Goal: Navigation & Orientation: Understand site structure

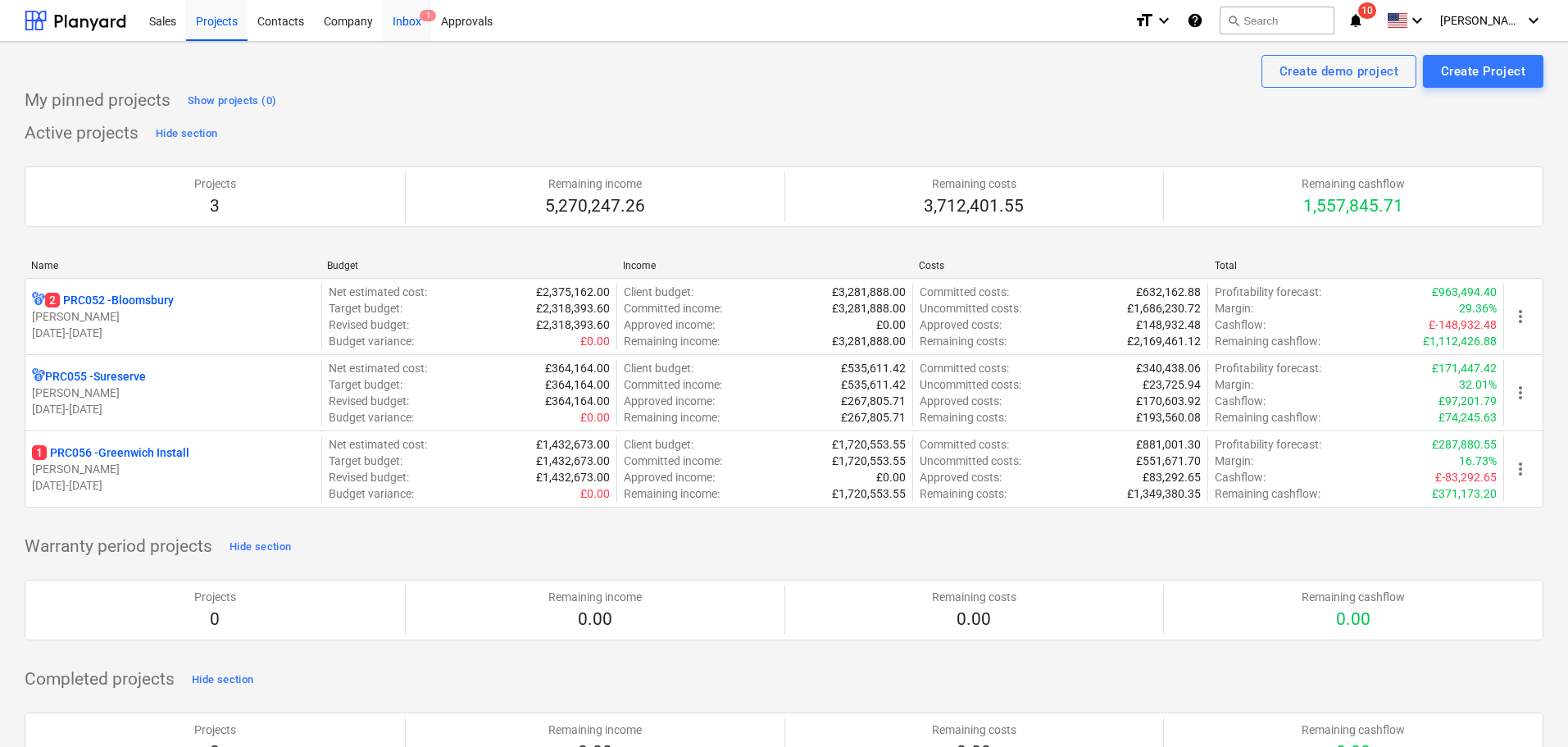
click at [415, 16] on div "Inbox 1" at bounding box center [406, 20] width 48 height 41
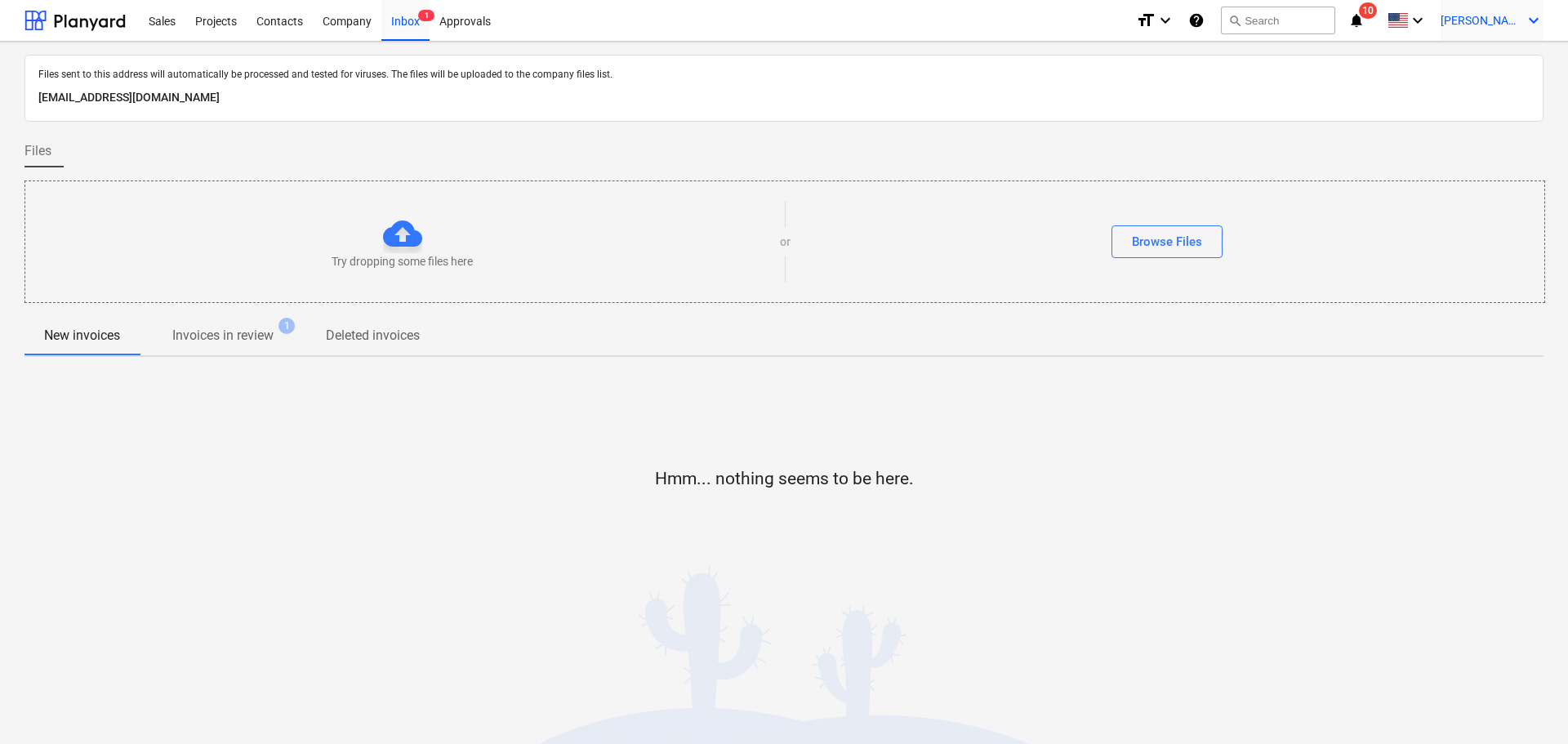
click at [1494, 26] on span "[PERSON_NAME]" at bounding box center [1481, 21] width 82 height 13
click at [1468, 73] on div "Settings" at bounding box center [1494, 64] width 98 height 26
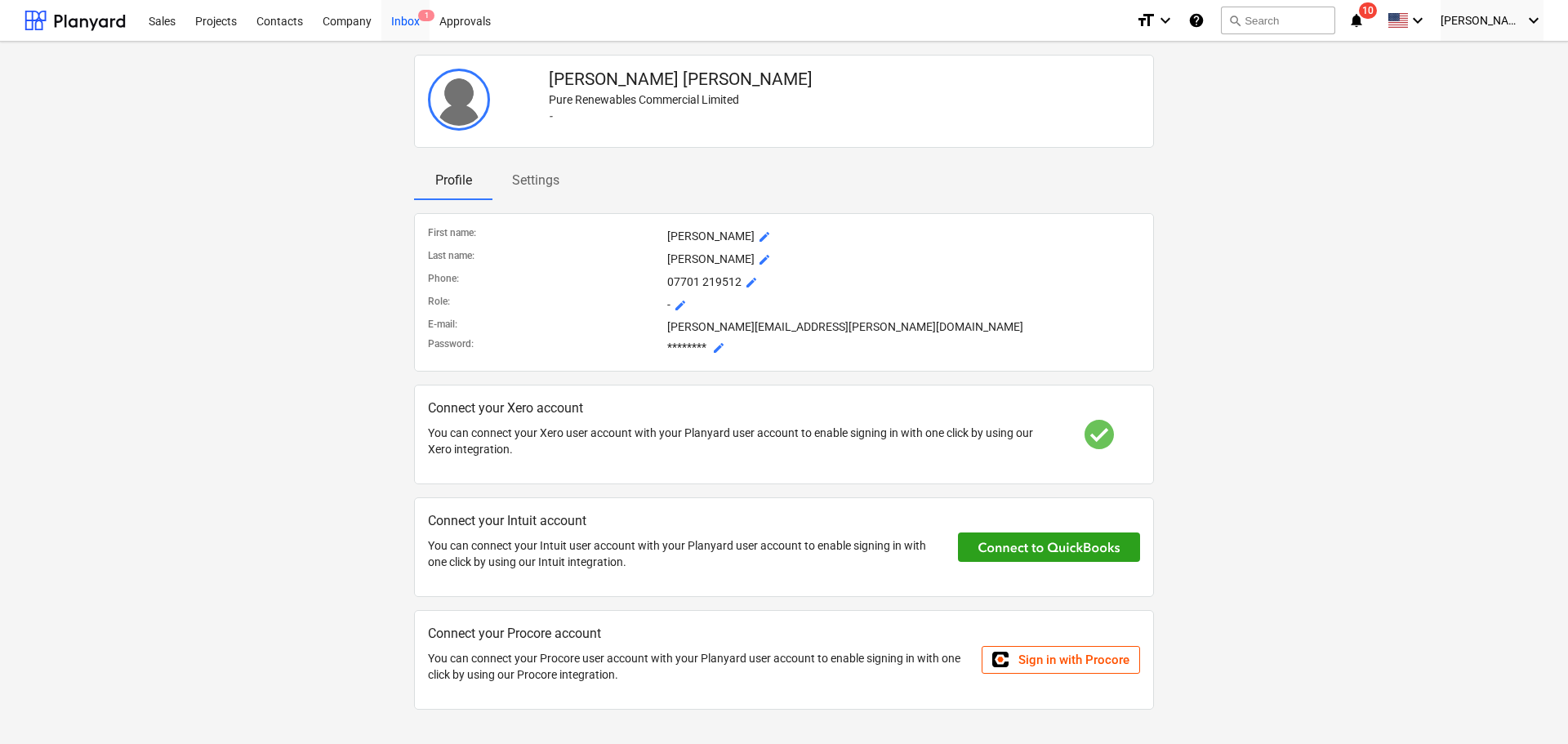
click at [402, 15] on div "Inbox 1" at bounding box center [405, 20] width 48 height 41
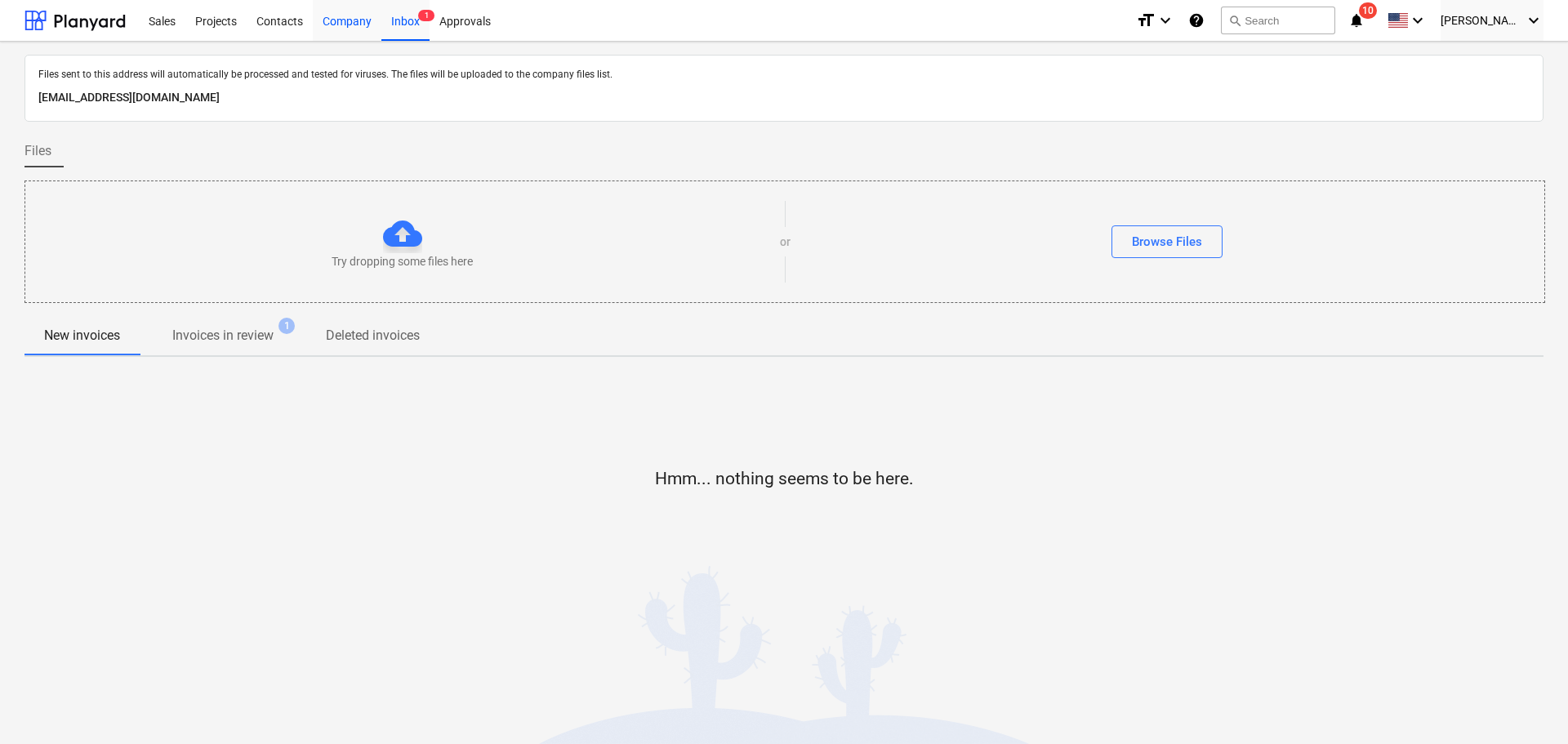
click at [340, 22] on div "Company" at bounding box center [347, 20] width 68 height 41
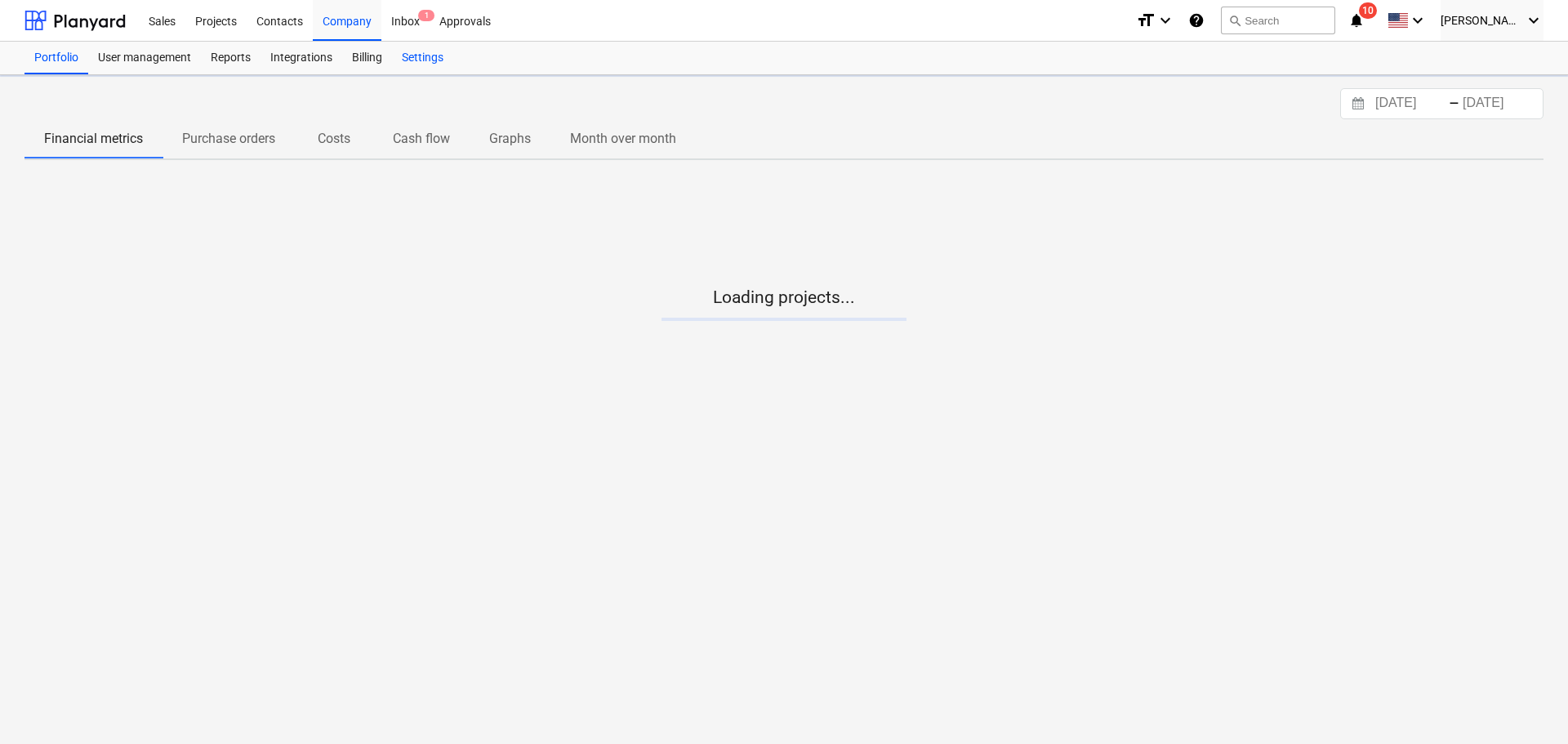
click at [448, 62] on div "Settings" at bounding box center [422, 57] width 61 height 33
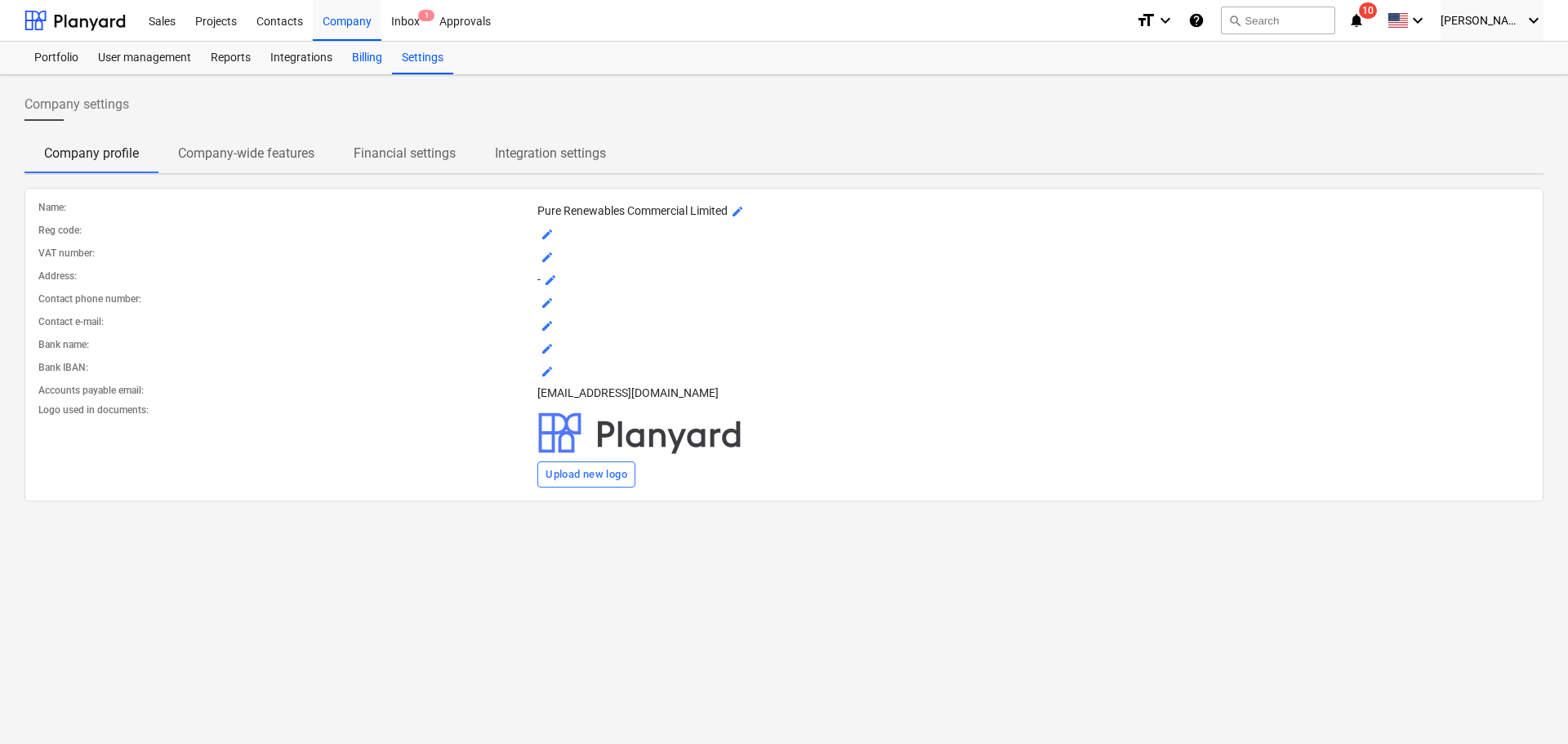
click at [371, 61] on div "Billing" at bounding box center [366, 57] width 50 height 33
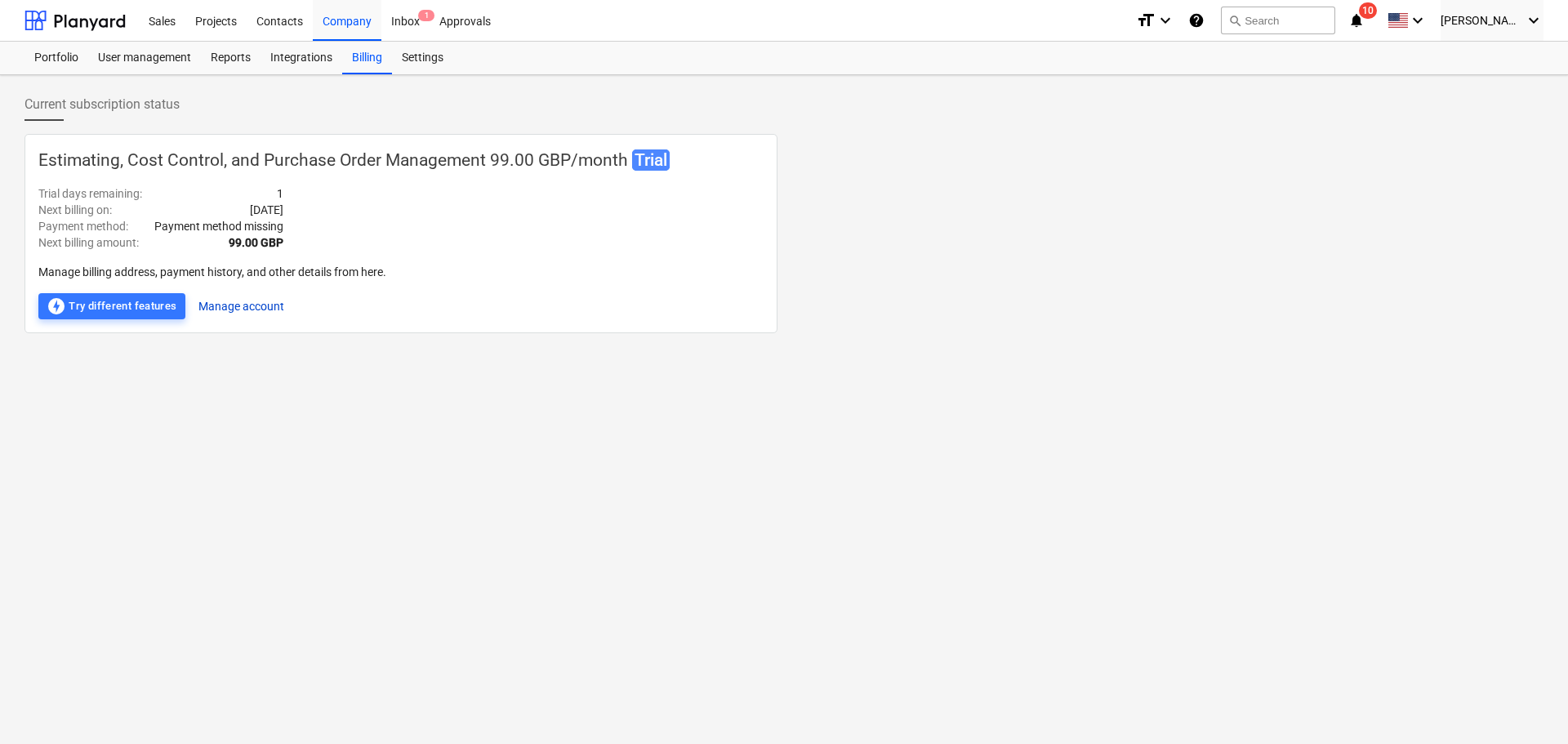
click at [226, 309] on button "Manage account" at bounding box center [241, 306] width 85 height 26
click at [220, 307] on button "Manage account" at bounding box center [241, 306] width 85 height 26
click at [231, 303] on button "Manage account" at bounding box center [241, 306] width 85 height 26
click at [248, 307] on button "Manage account" at bounding box center [241, 306] width 85 height 26
click at [1488, 16] on span "[PERSON_NAME]" at bounding box center [1481, 21] width 82 height 13
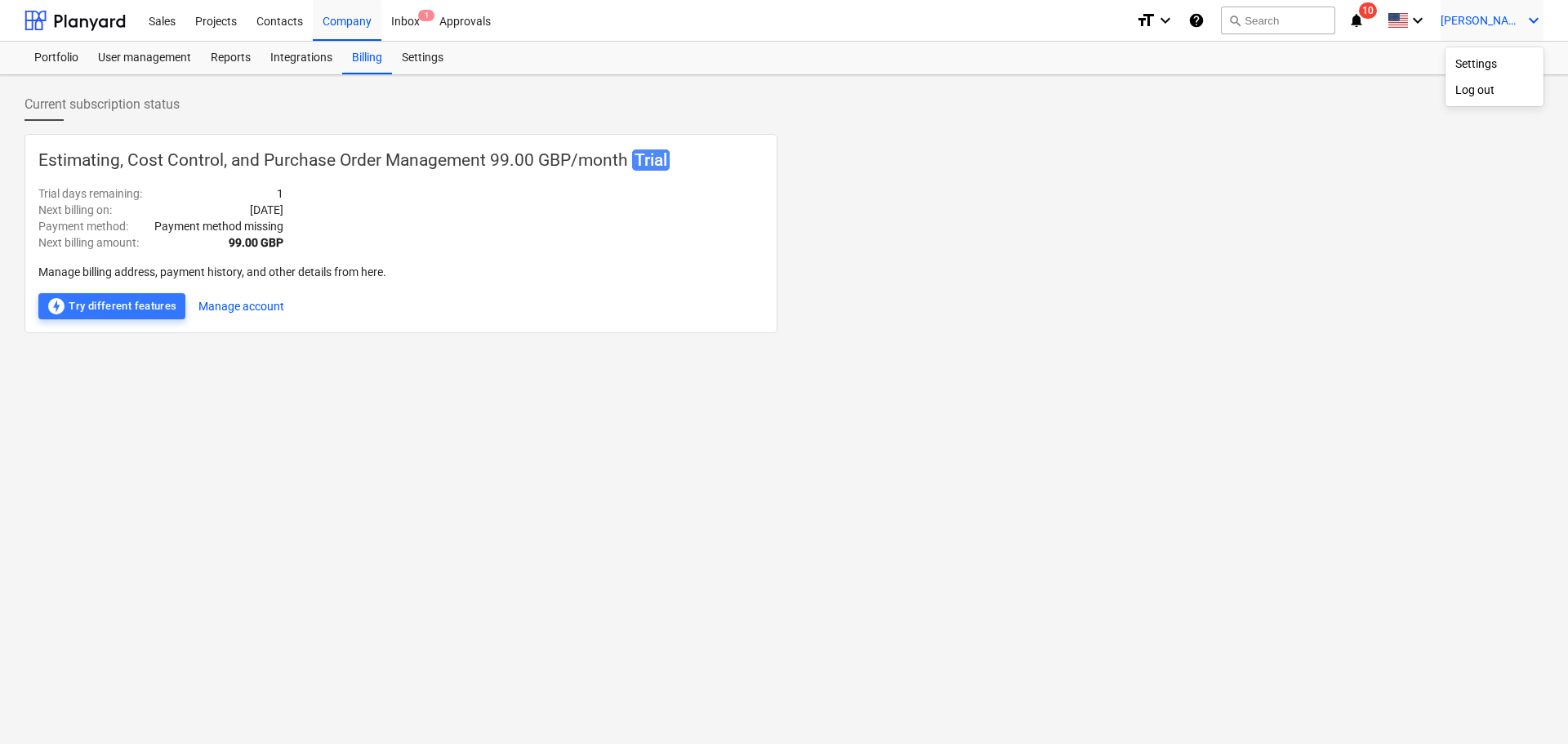
click at [412, 55] on div at bounding box center [784, 372] width 1568 height 744
click at [412, 55] on div "Settings" at bounding box center [422, 57] width 61 height 33
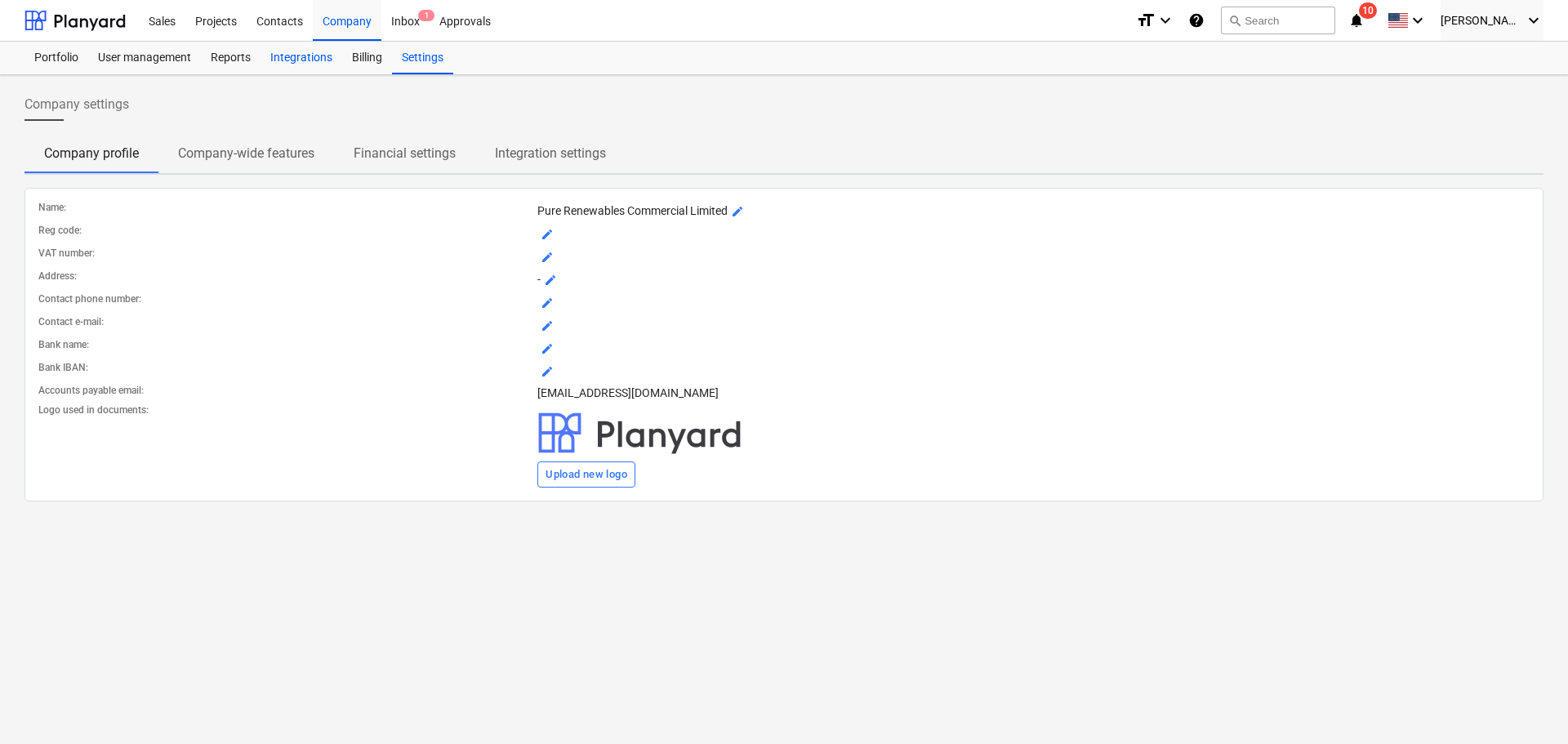
click at [321, 57] on div "Integrations" at bounding box center [301, 57] width 82 height 33
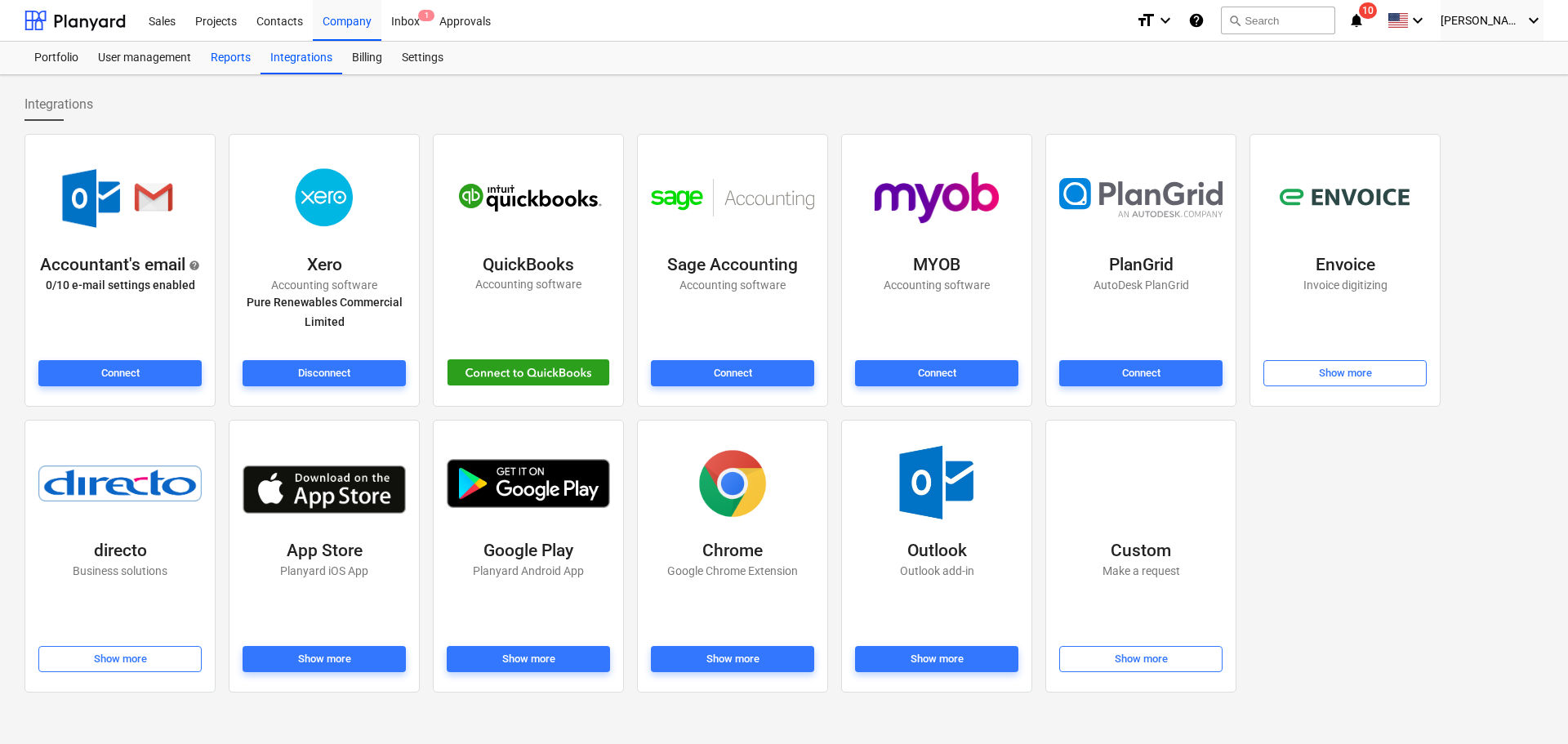
click at [251, 51] on div "Reports" at bounding box center [231, 57] width 60 height 33
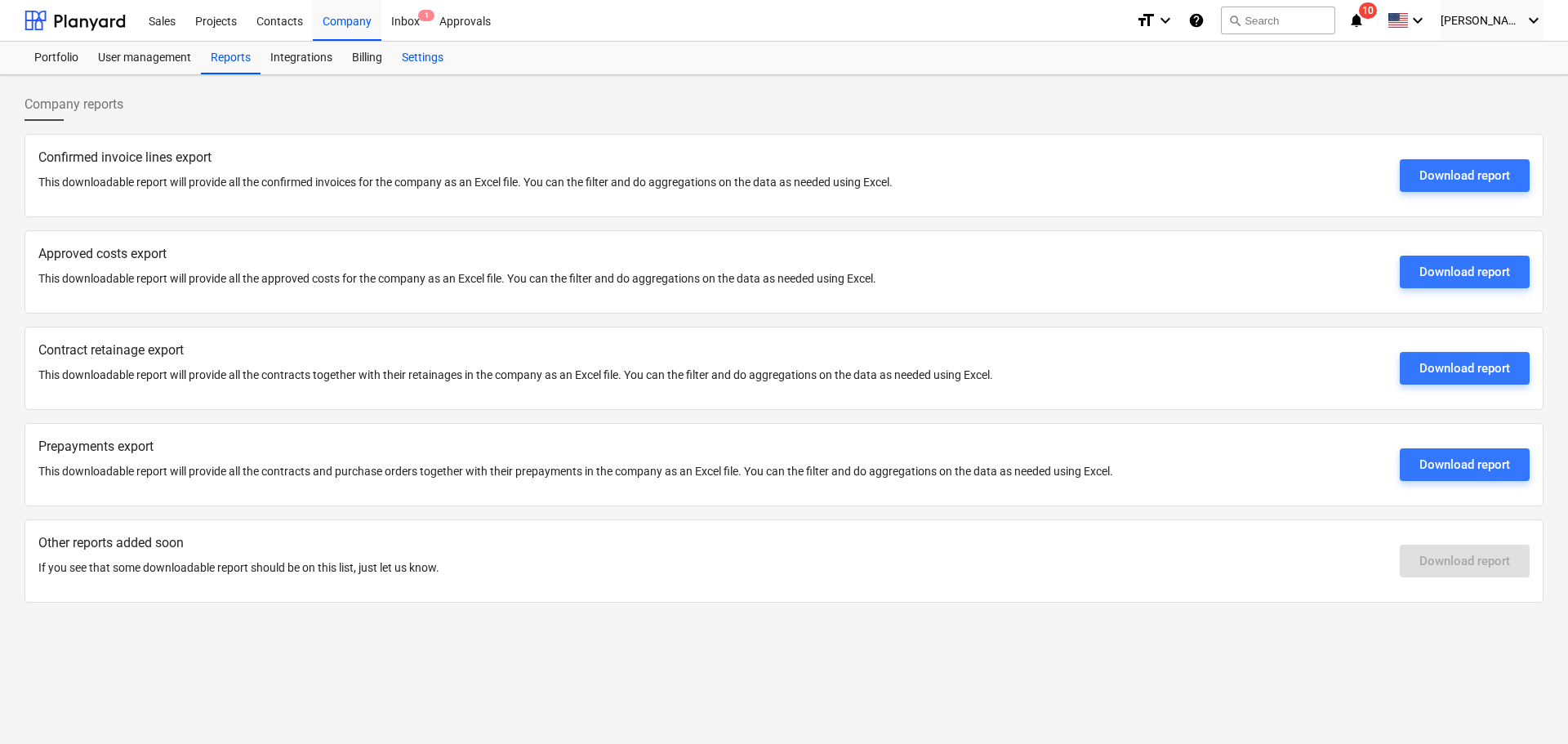
click at [420, 58] on div "Settings" at bounding box center [422, 57] width 61 height 33
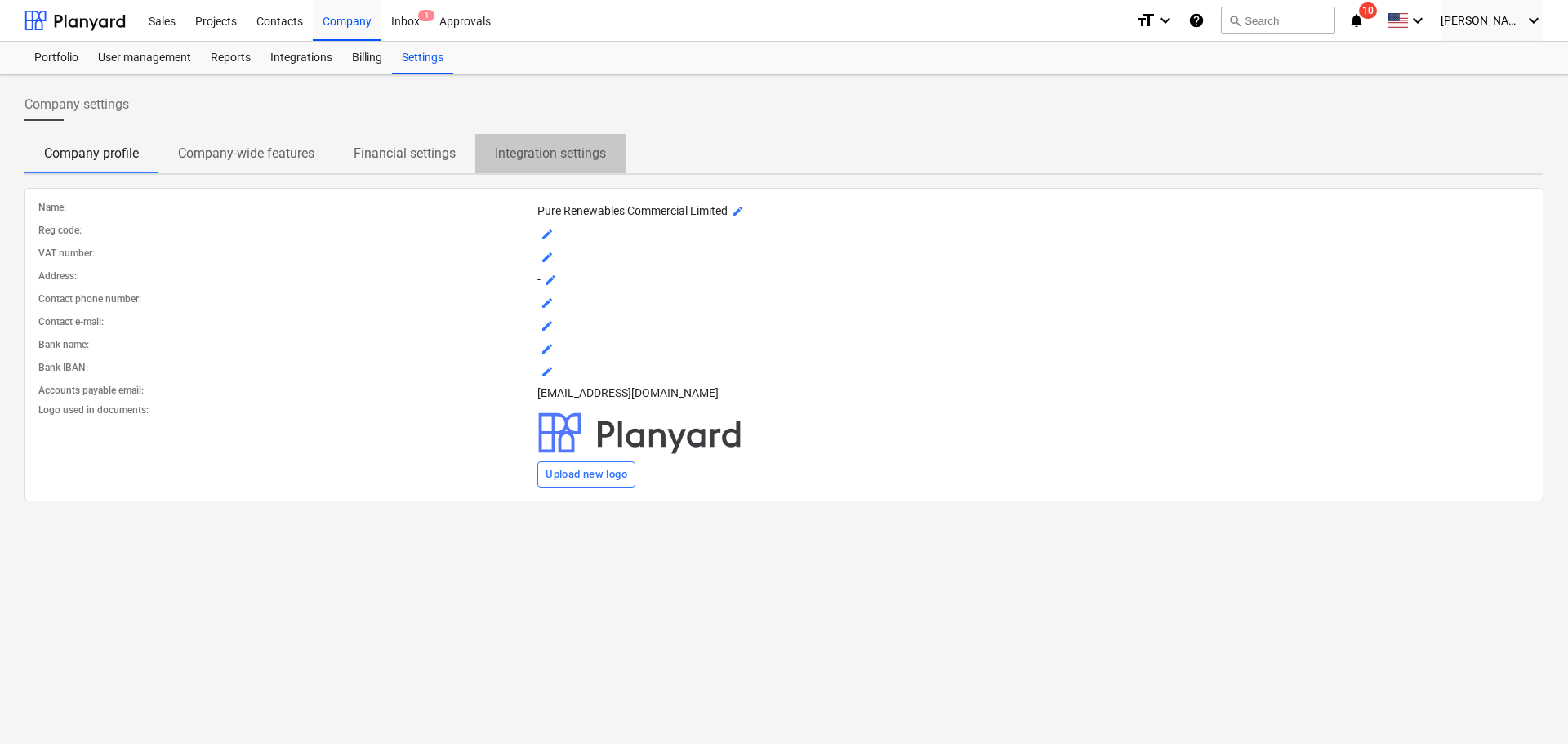
click at [505, 153] on p "Integration settings" at bounding box center [550, 153] width 111 height 20
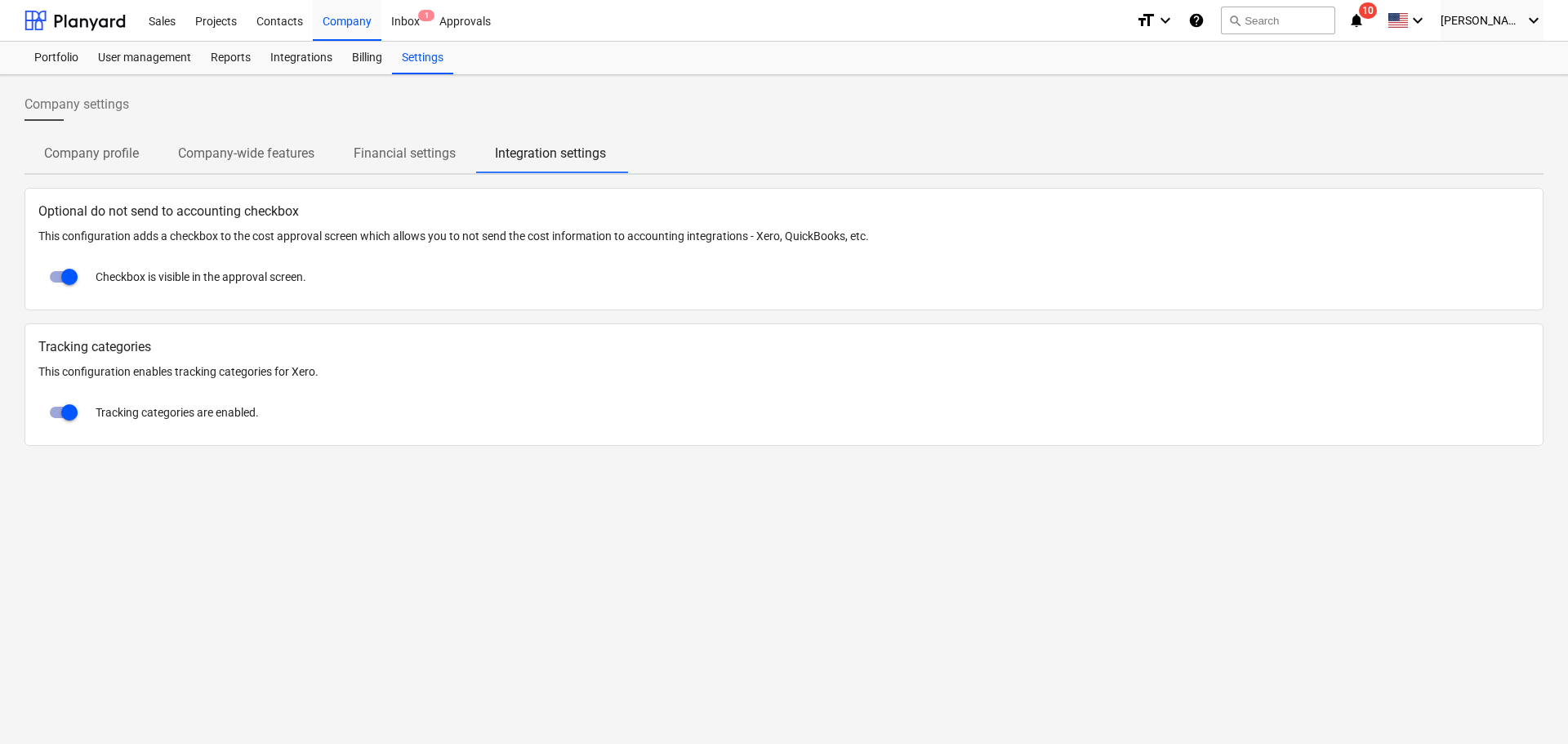
click at [408, 156] on p "Financial settings" at bounding box center [404, 153] width 102 height 20
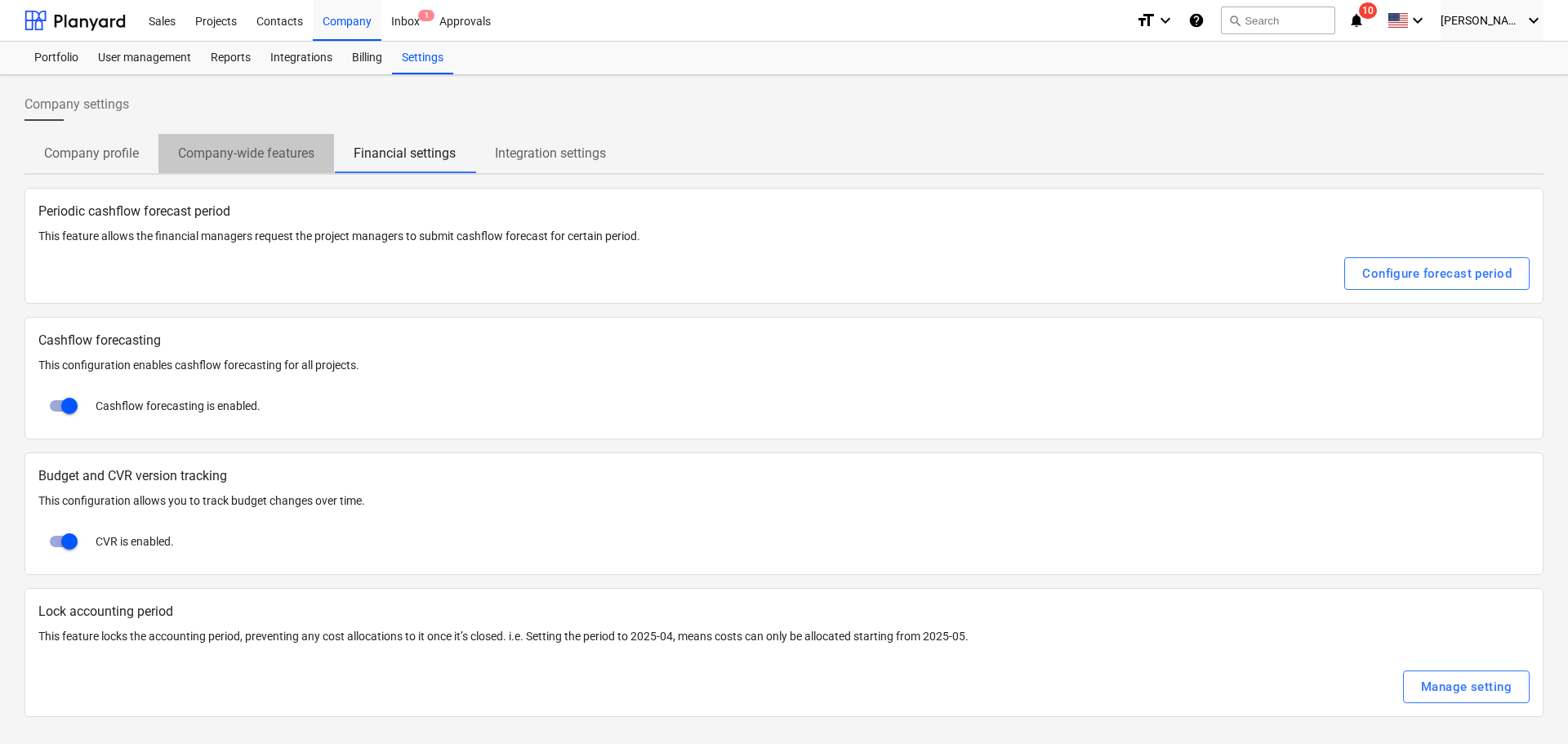
click at [267, 161] on p "Company-wide features" at bounding box center [246, 153] width 136 height 20
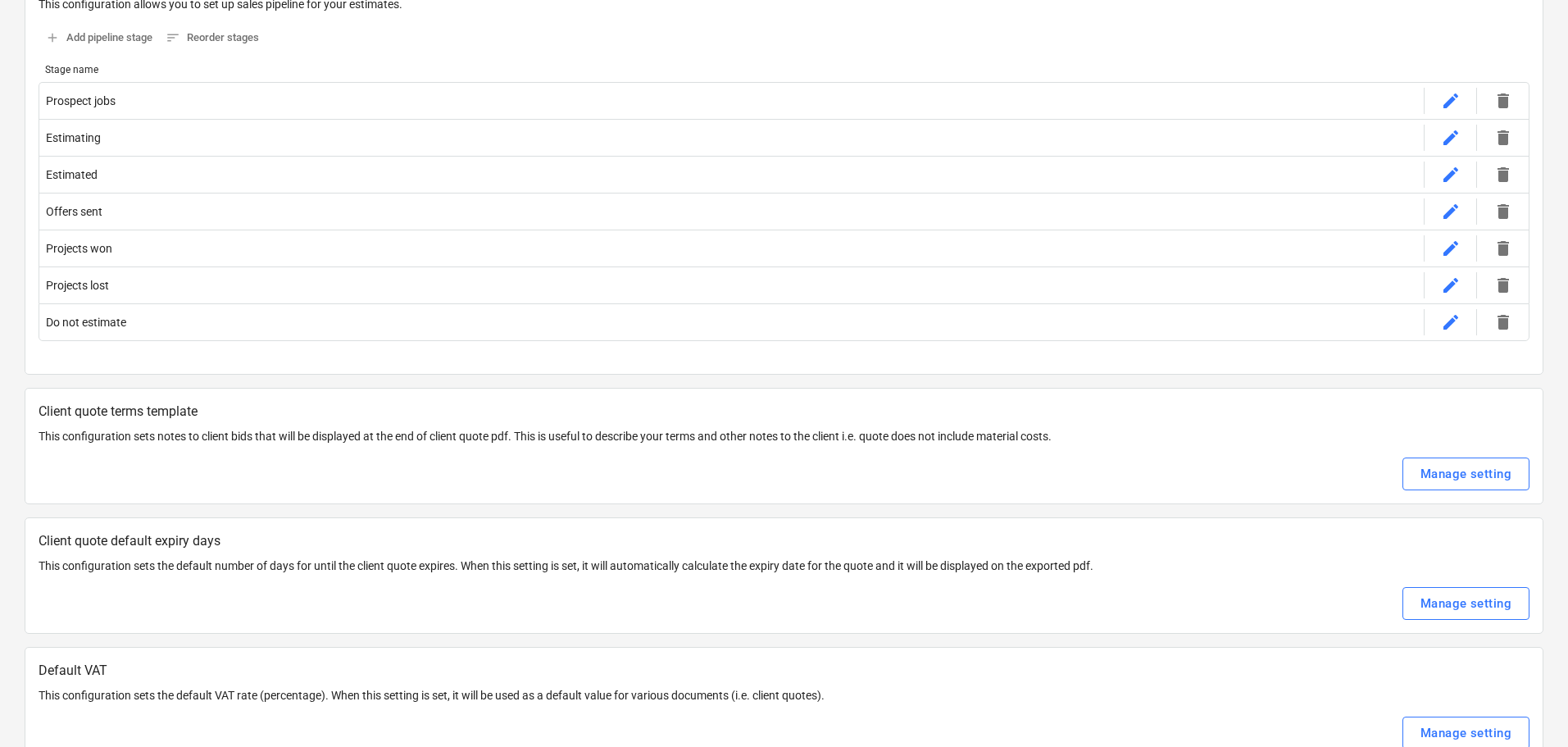
scroll to position [82, 0]
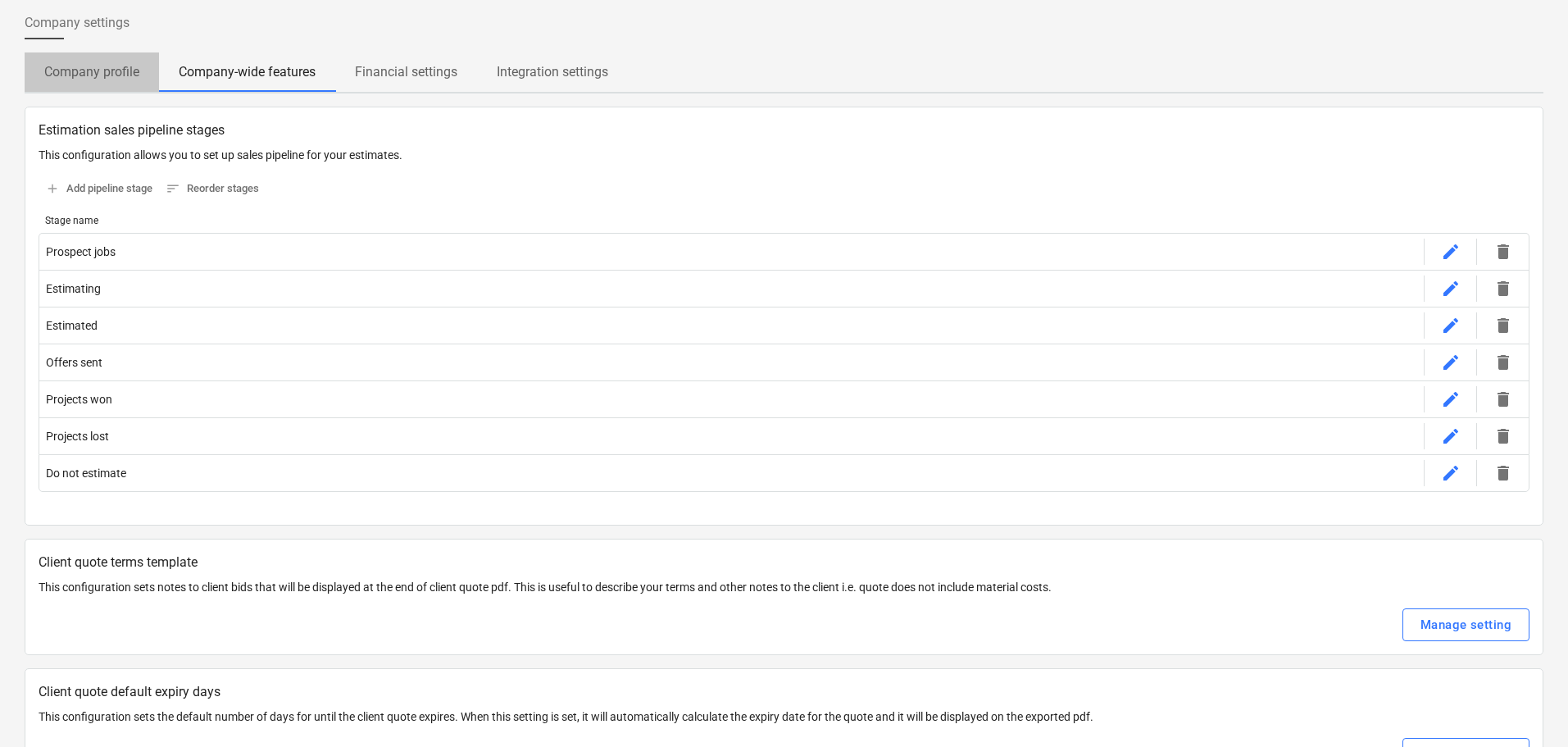
click at [87, 59] on span "Company profile" at bounding box center [91, 72] width 135 height 29
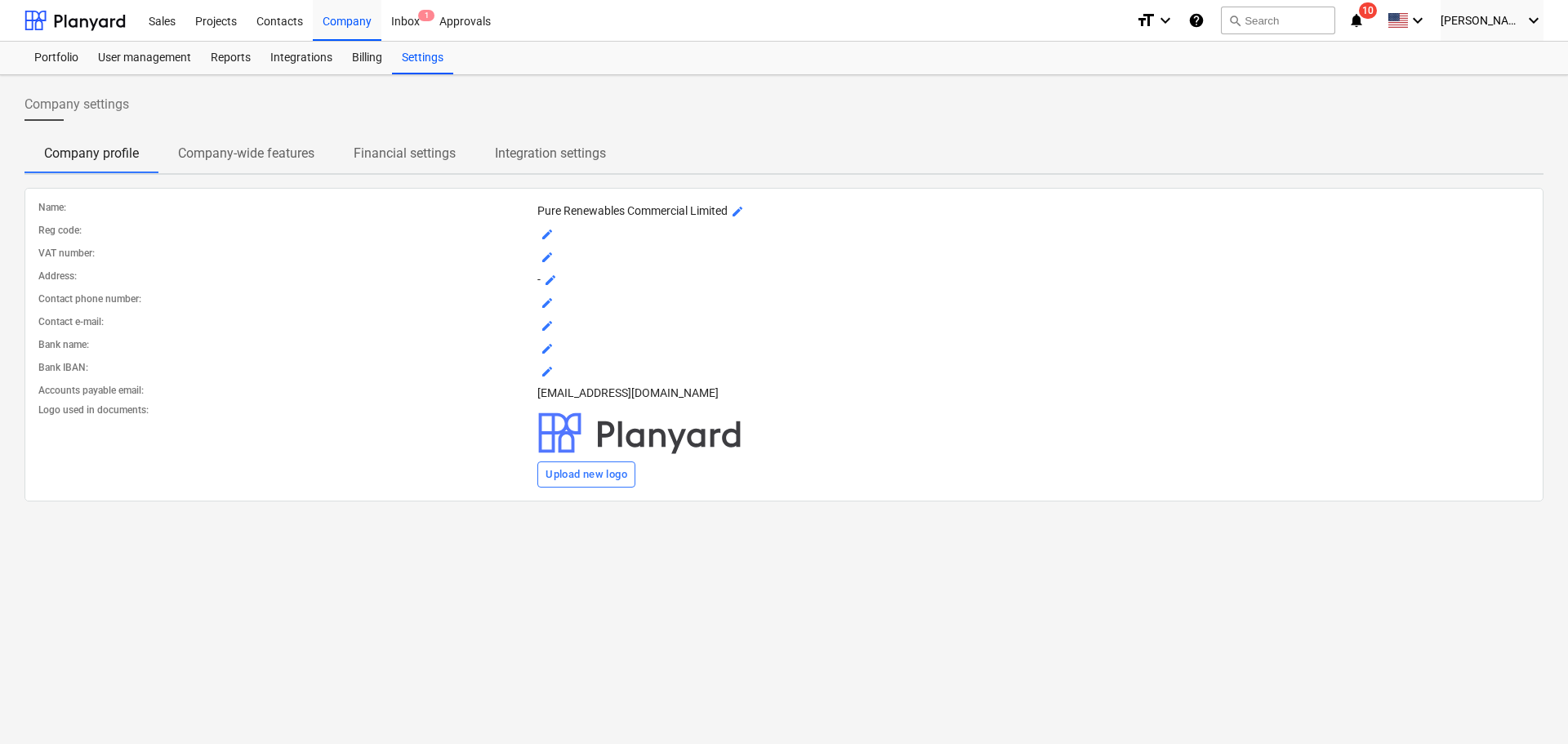
click at [395, 143] on p "Financial settings" at bounding box center [404, 153] width 102 height 20
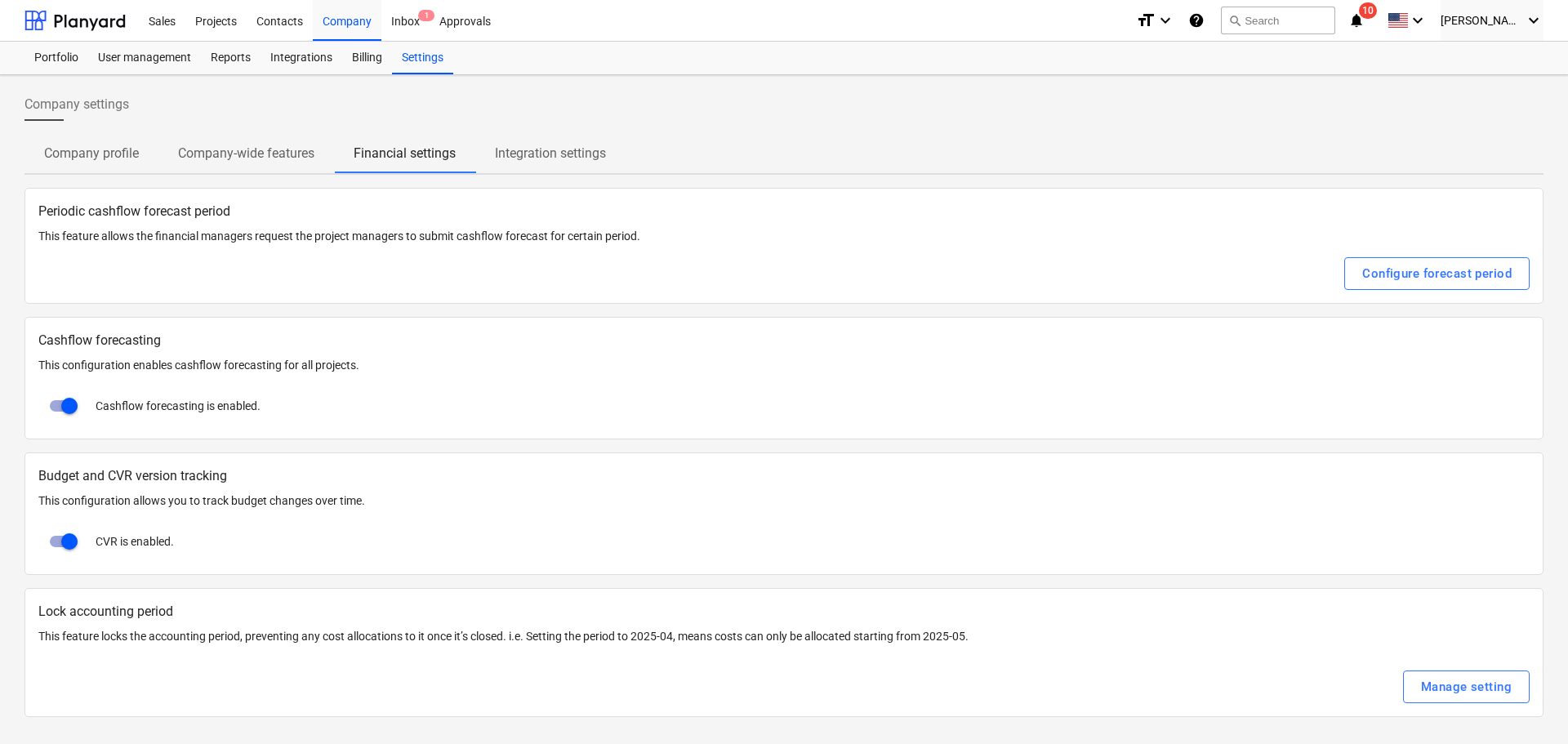
click at [267, 161] on p "Company-wide features" at bounding box center [246, 153] width 136 height 20
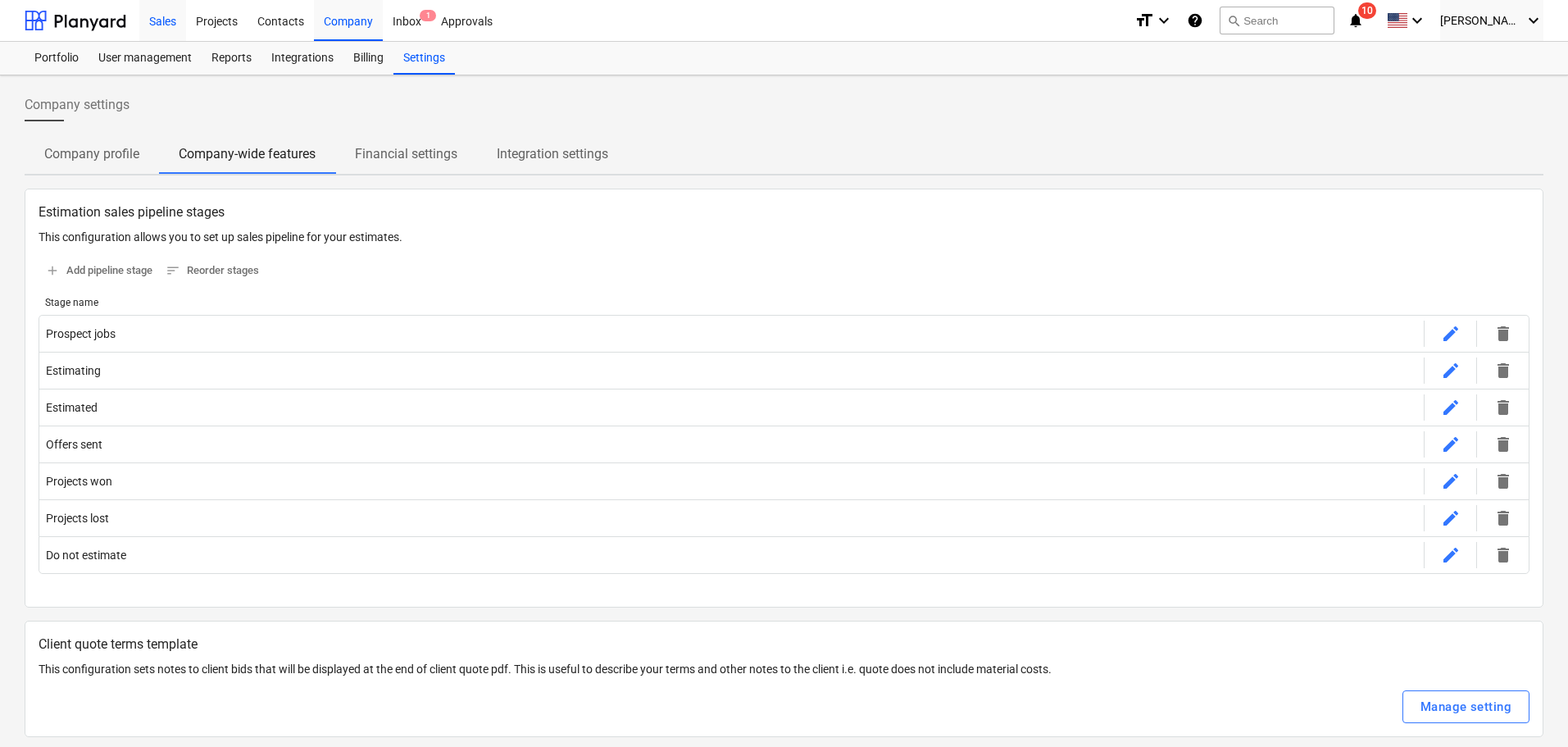
click at [160, 13] on div "Sales" at bounding box center [163, 20] width 47 height 41
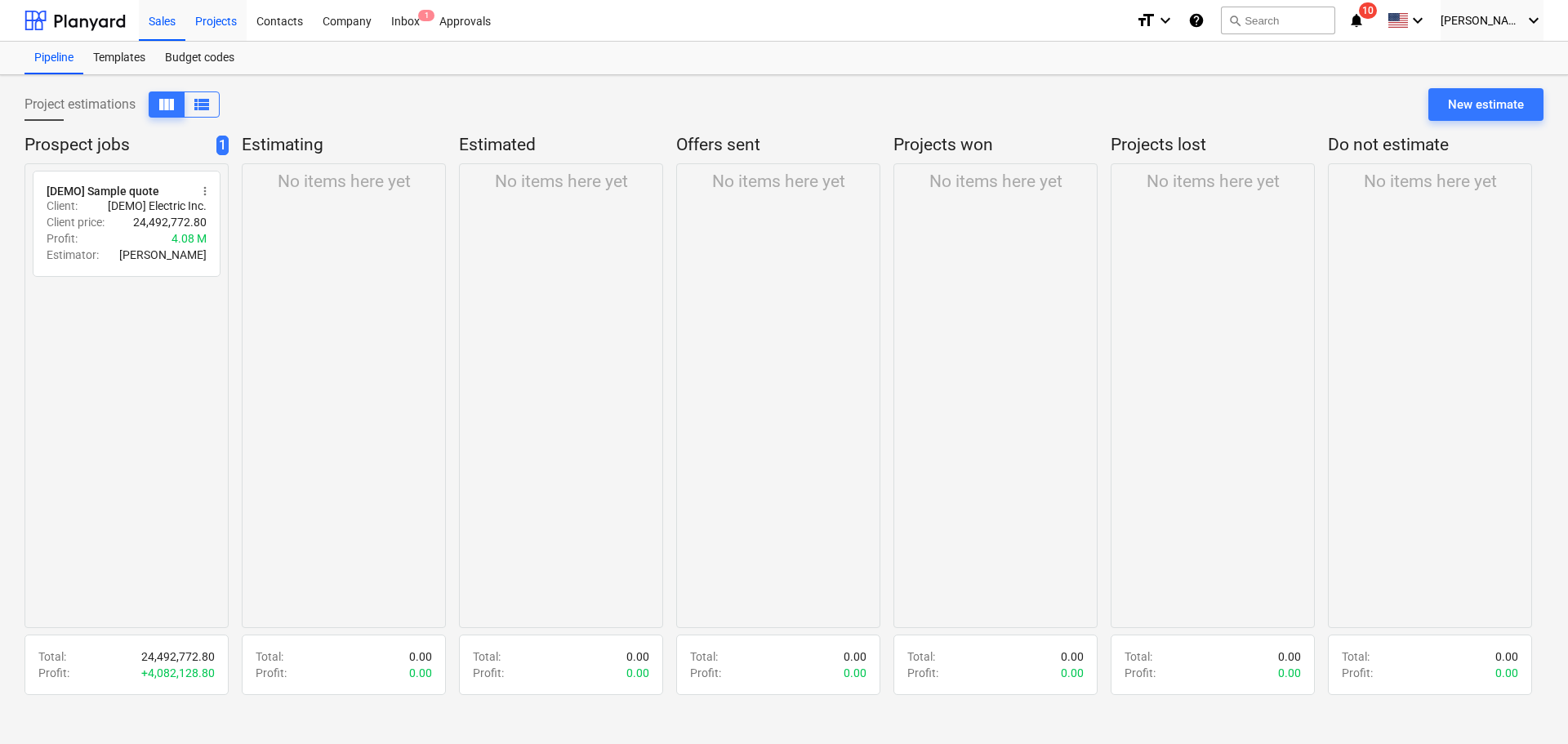
click at [226, 22] on div "Projects" at bounding box center [216, 20] width 61 height 41
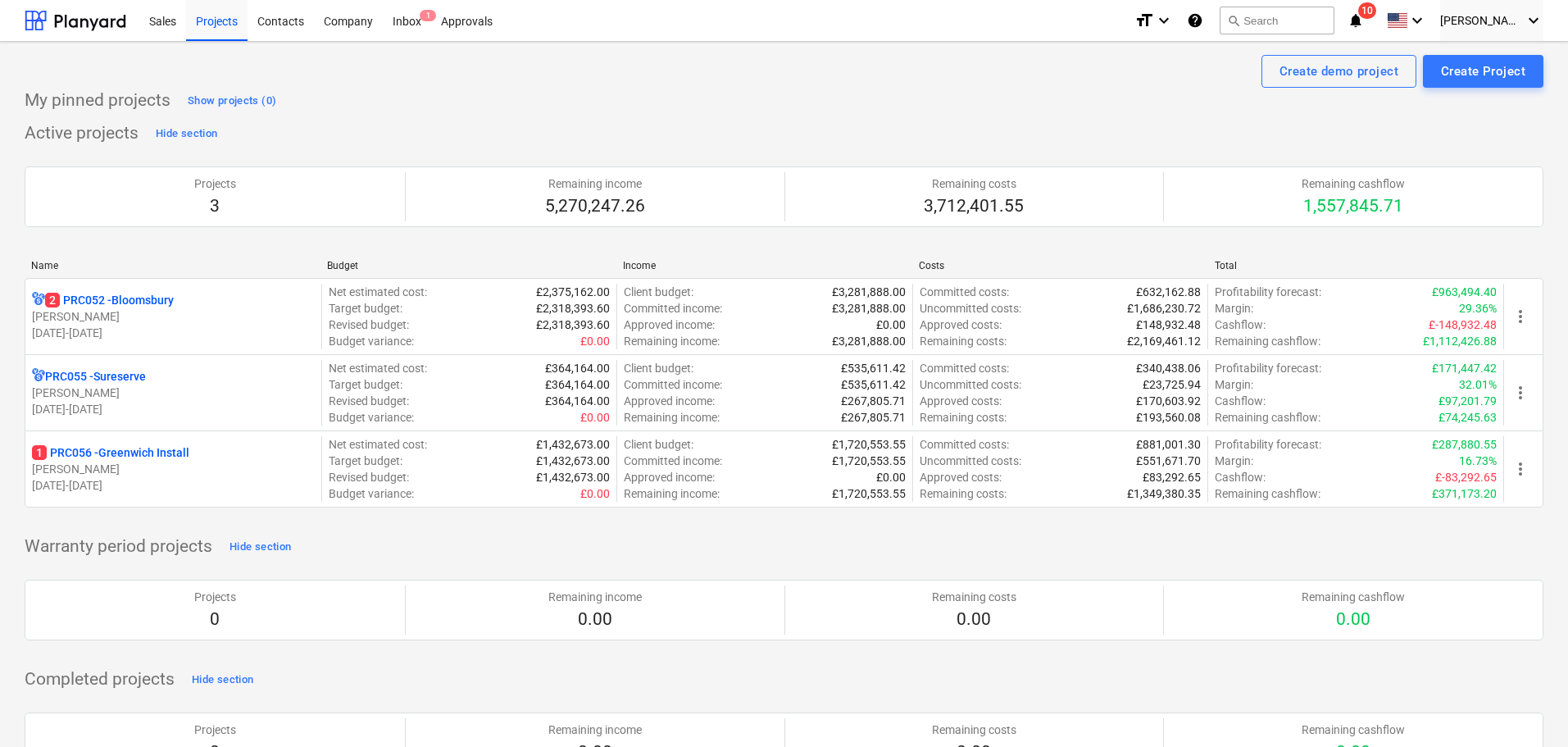
click at [1221, 130] on div "Active projects Hide section Projects 3 Remaining income 5,270,247.26 Remaining…" at bounding box center [784, 324] width 1518 height 406
